Goal: Task Accomplishment & Management: Use online tool/utility

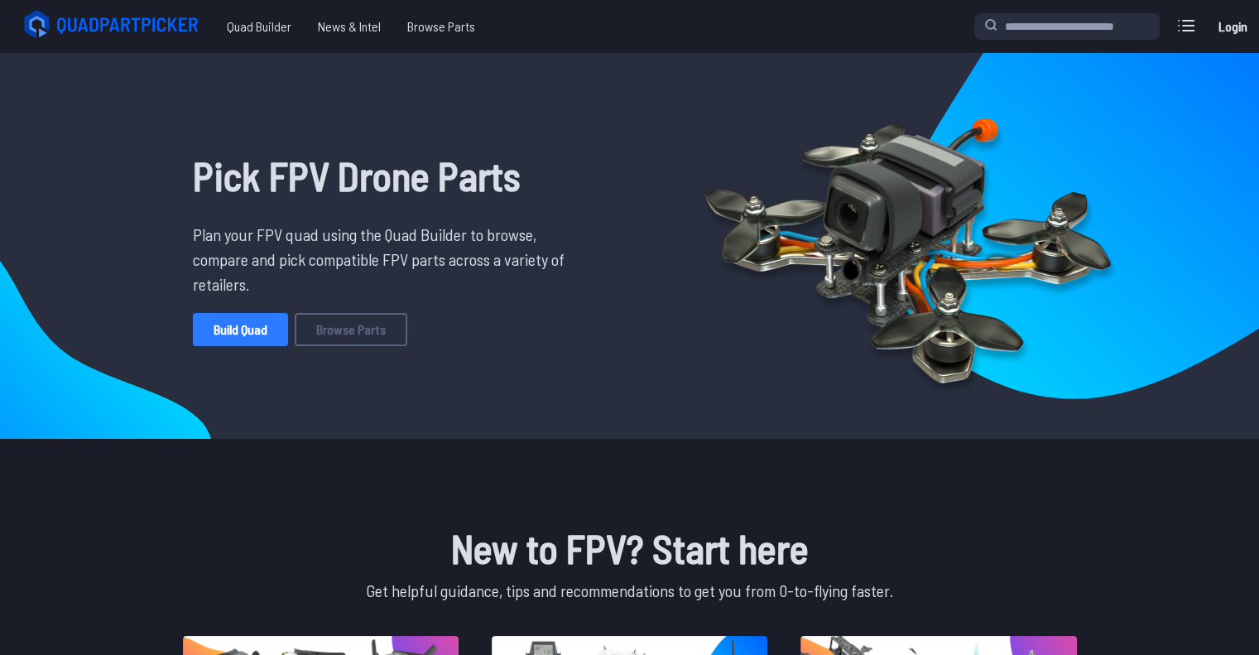
click at [258, 331] on link "Build Quad" at bounding box center [240, 329] width 95 height 33
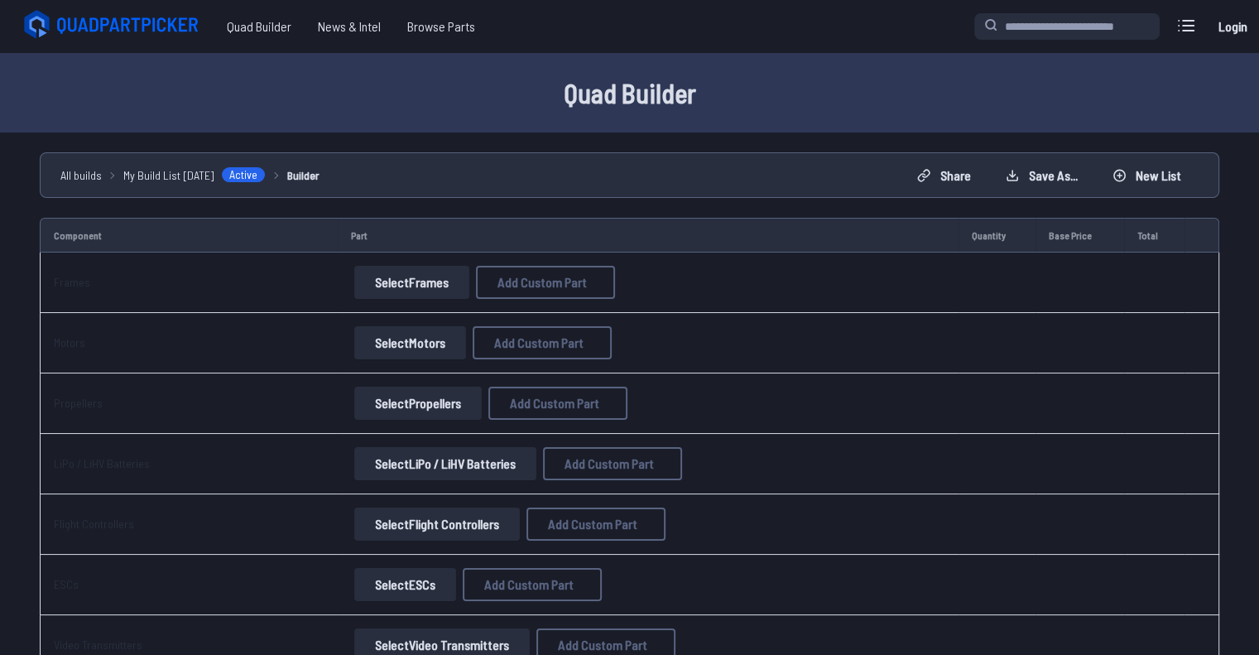
click at [416, 281] on button "Select Frames" at bounding box center [411, 282] width 115 height 33
click at [542, 286] on span "Add Custom Part" at bounding box center [542, 282] width 89 height 13
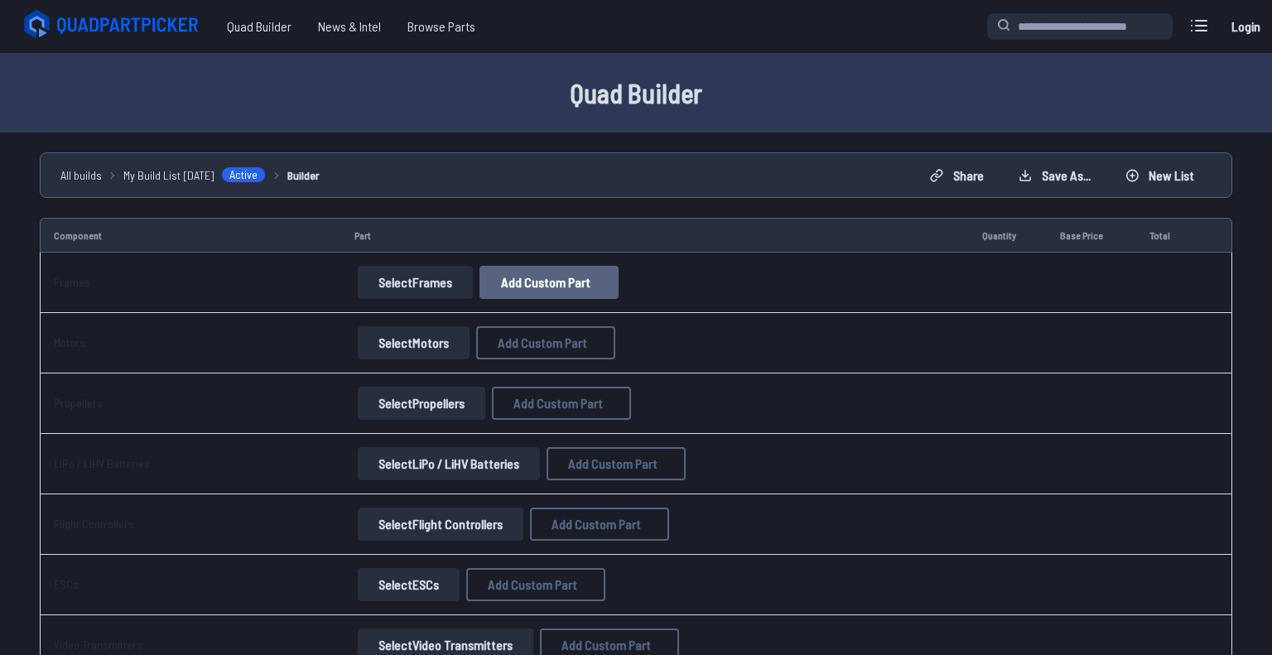
select select "**********"
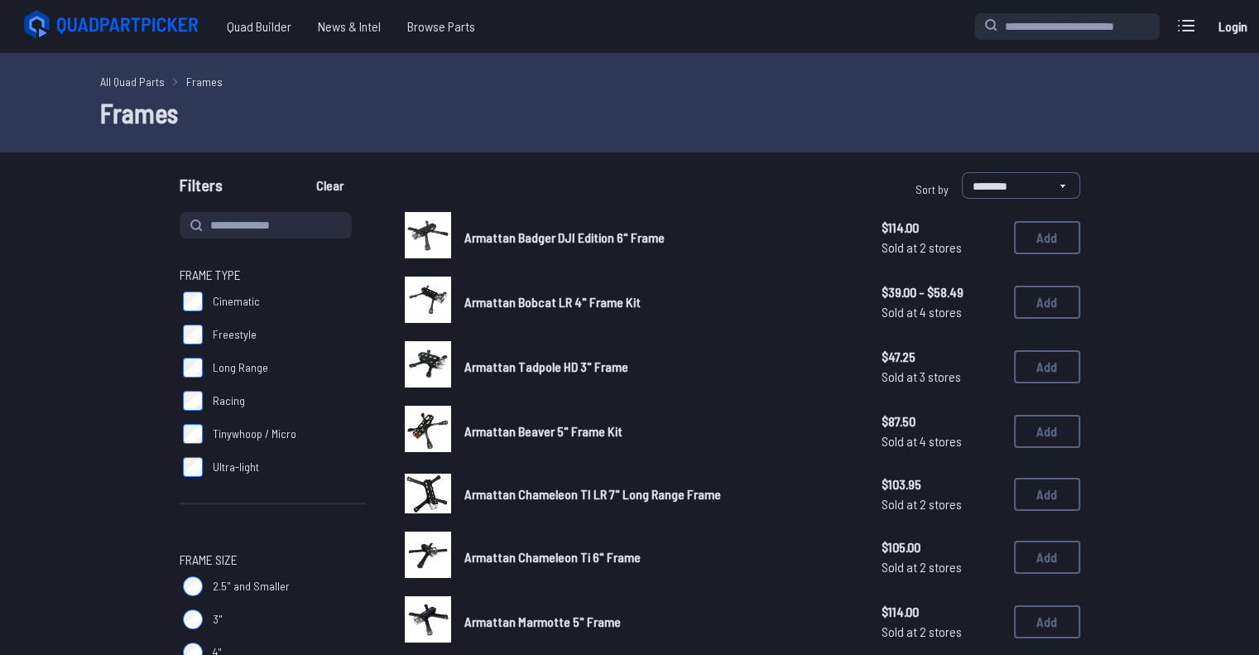
click at [802, 69] on div "All Quad Parts Frames Frames" at bounding box center [629, 102] width 1259 height 99
click at [1052, 235] on button "Add" at bounding box center [1047, 237] width 66 height 33
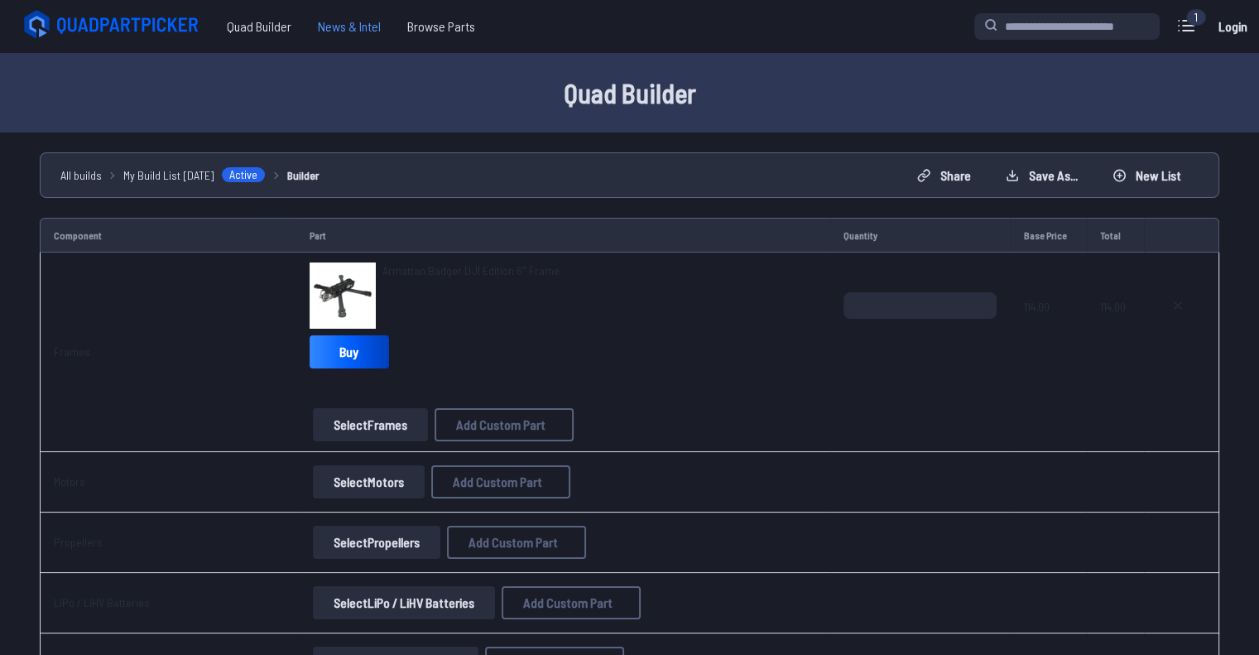
click at [374, 24] on span "News & Intel" at bounding box center [349, 26] width 89 height 33
